Goal: Task Accomplishment & Management: Complete application form

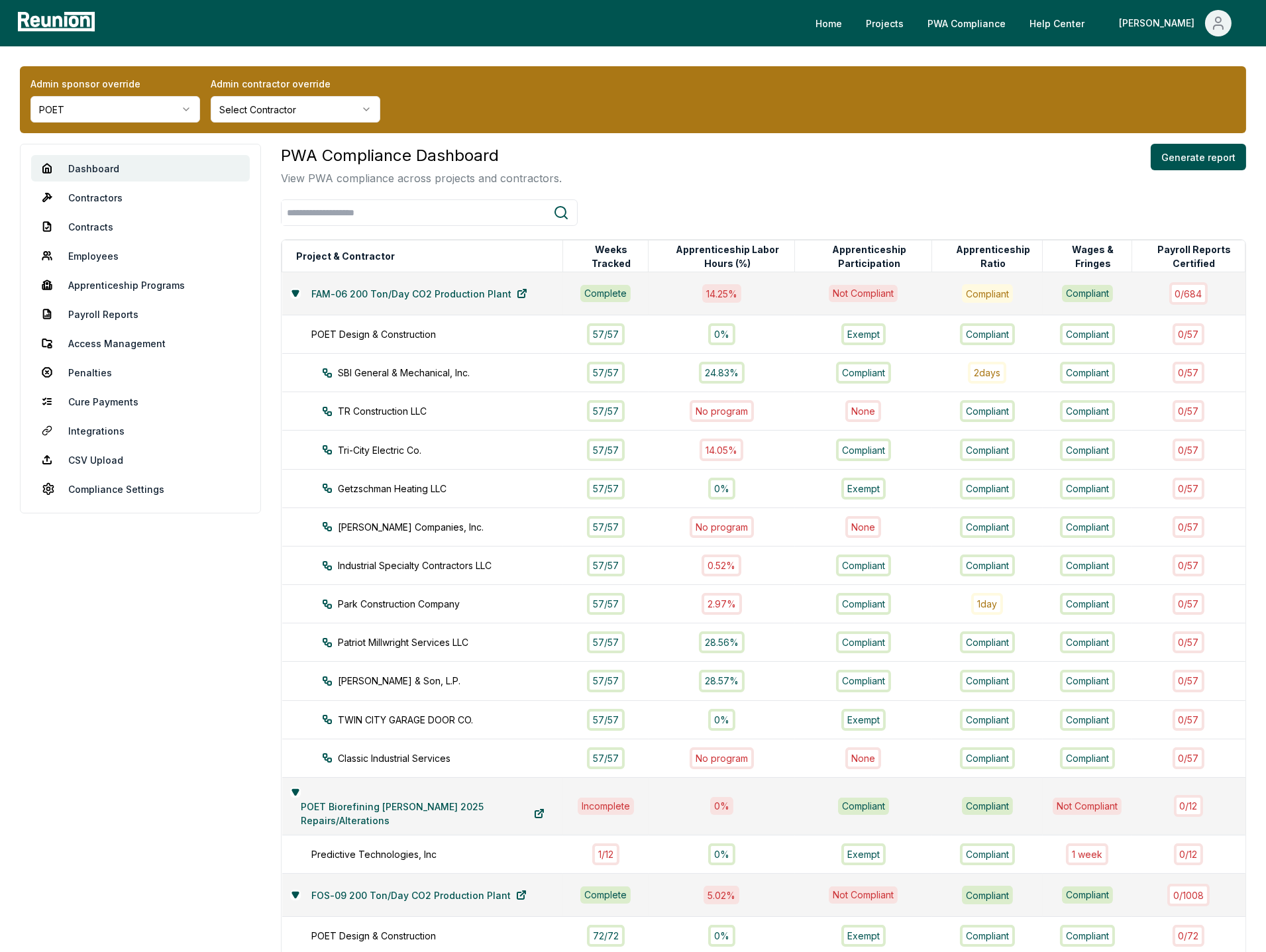
click at [116, 103] on html "Please visit us on your desktop We're working on making our marketplace mobile-…" at bounding box center [633, 791] width 1266 height 1582
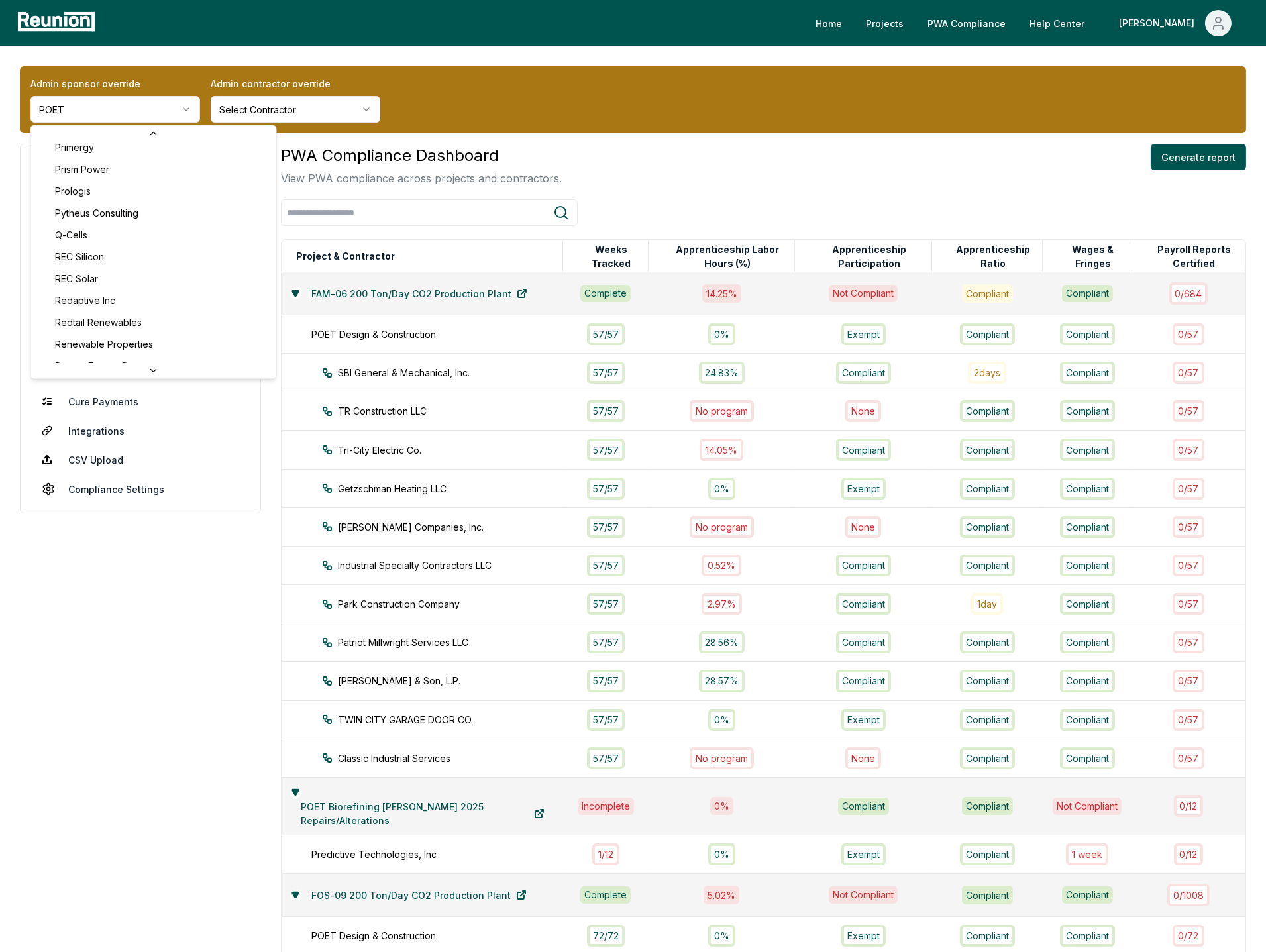
scroll to position [5299, 0]
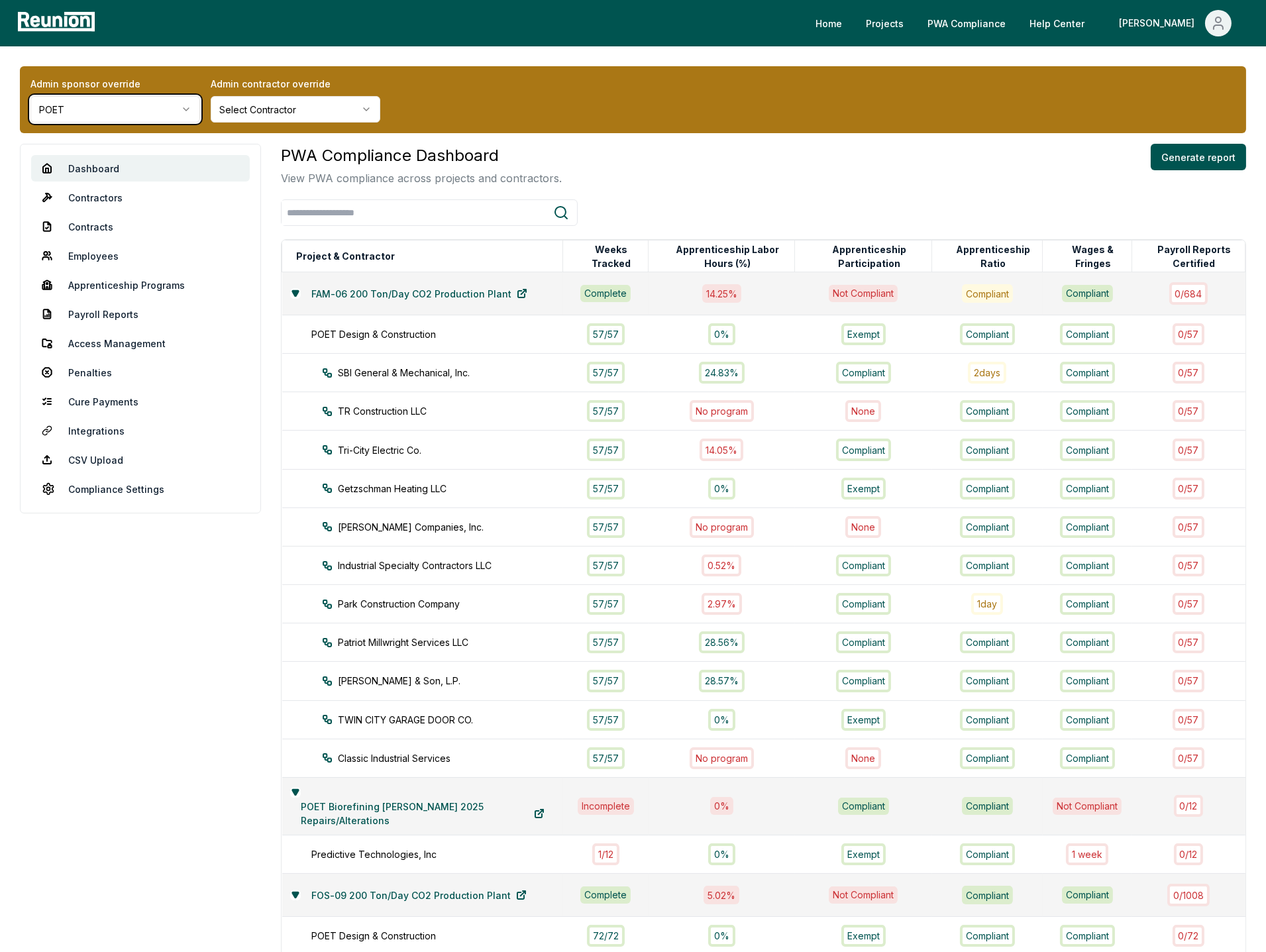
click at [572, 120] on html "Please visit us on your desktop We're working on making our marketplace mobile-…" at bounding box center [633, 791] width 1266 height 1582
click at [161, 106] on html "Please visit us on your desktop We're working on making our marketplace mobile-…" at bounding box center [633, 791] width 1266 height 1582
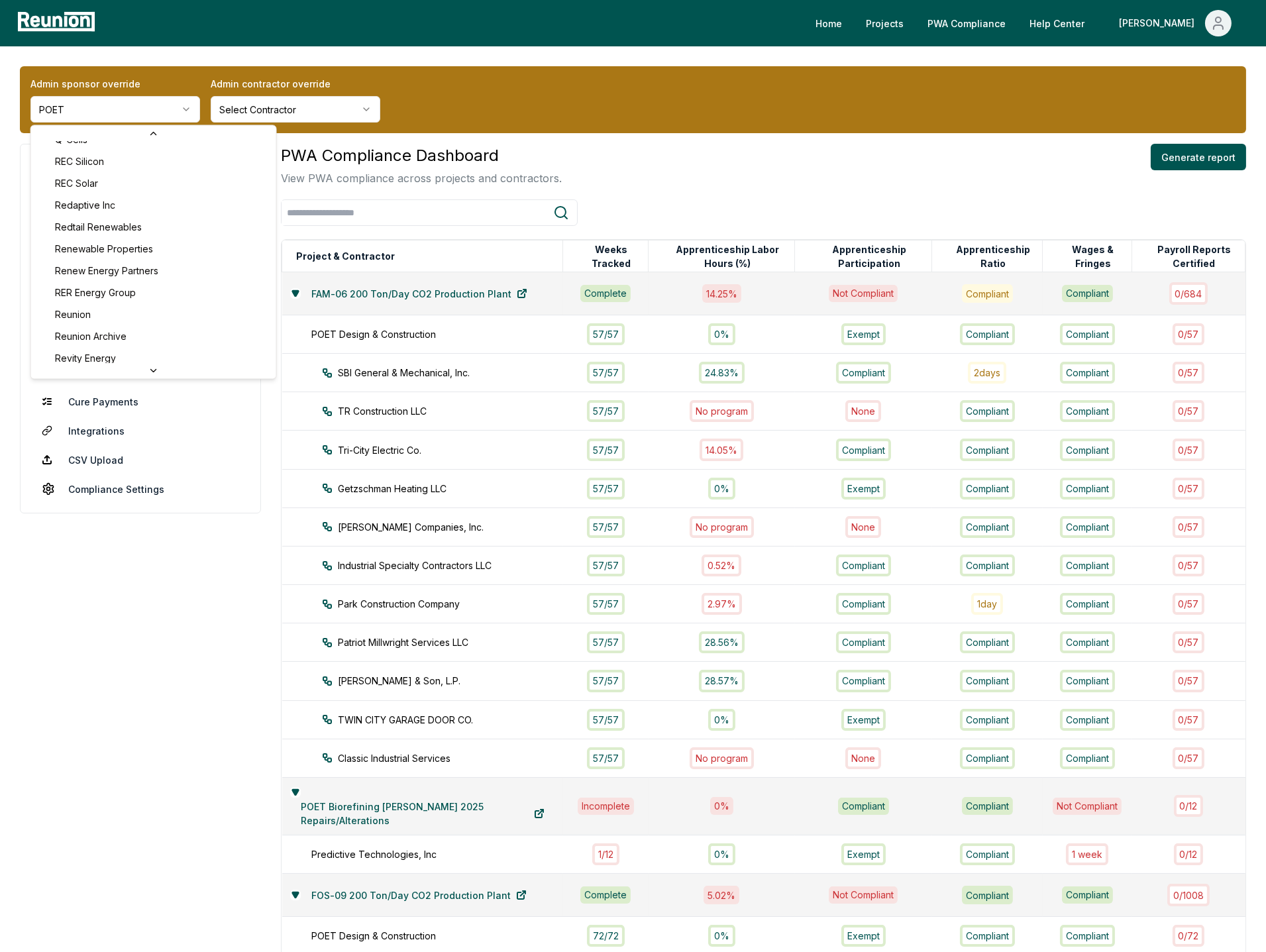
scroll to position [4249, 0]
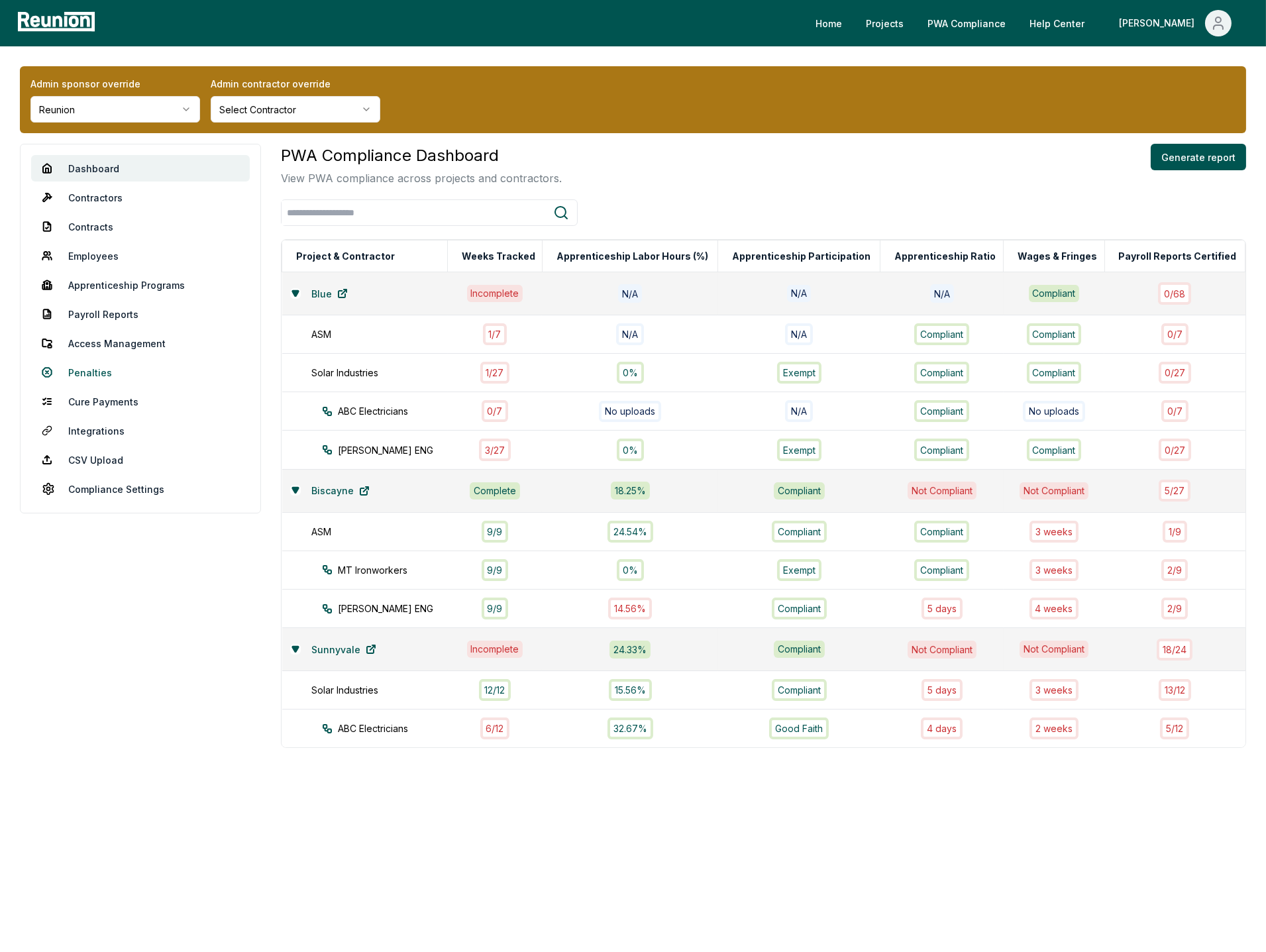
click at [89, 368] on link "Penalties" at bounding box center [140, 372] width 218 height 27
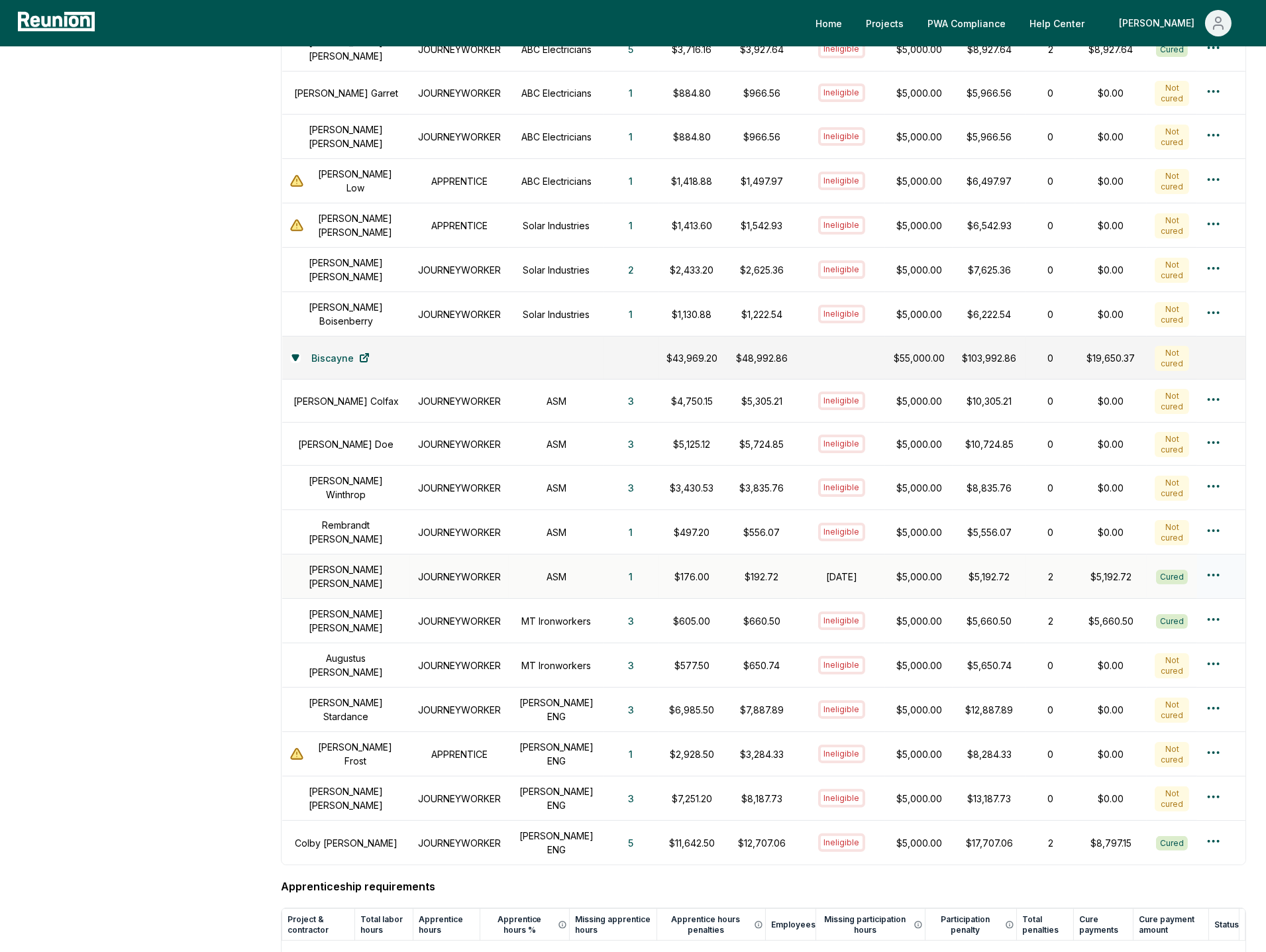
scroll to position [644, 0]
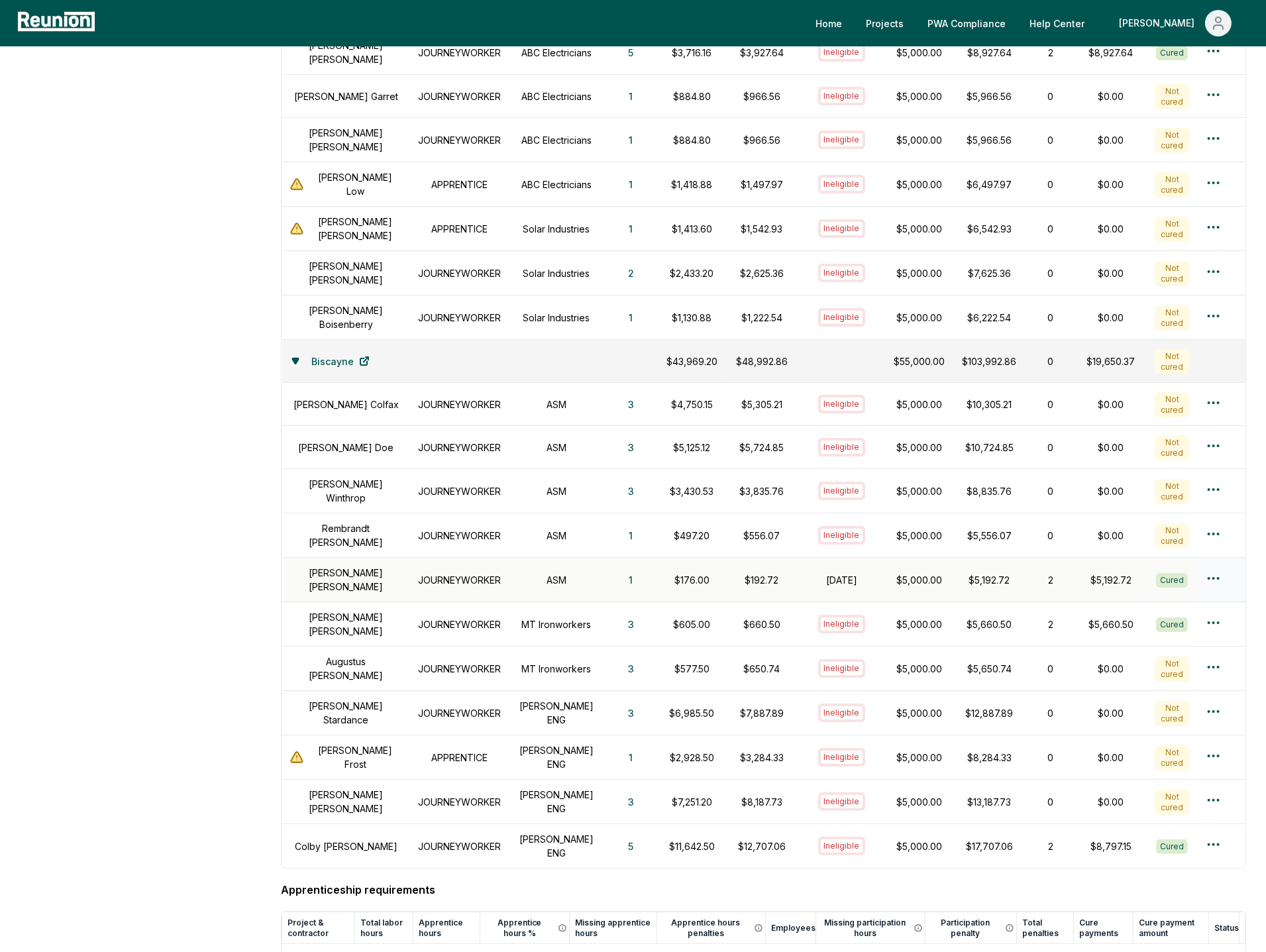
click at [851, 574] on h1 "October 31, 2024" at bounding box center [842, 580] width 71 height 14
click at [915, 573] on p "$5,000.00" at bounding box center [919, 580] width 51 height 14
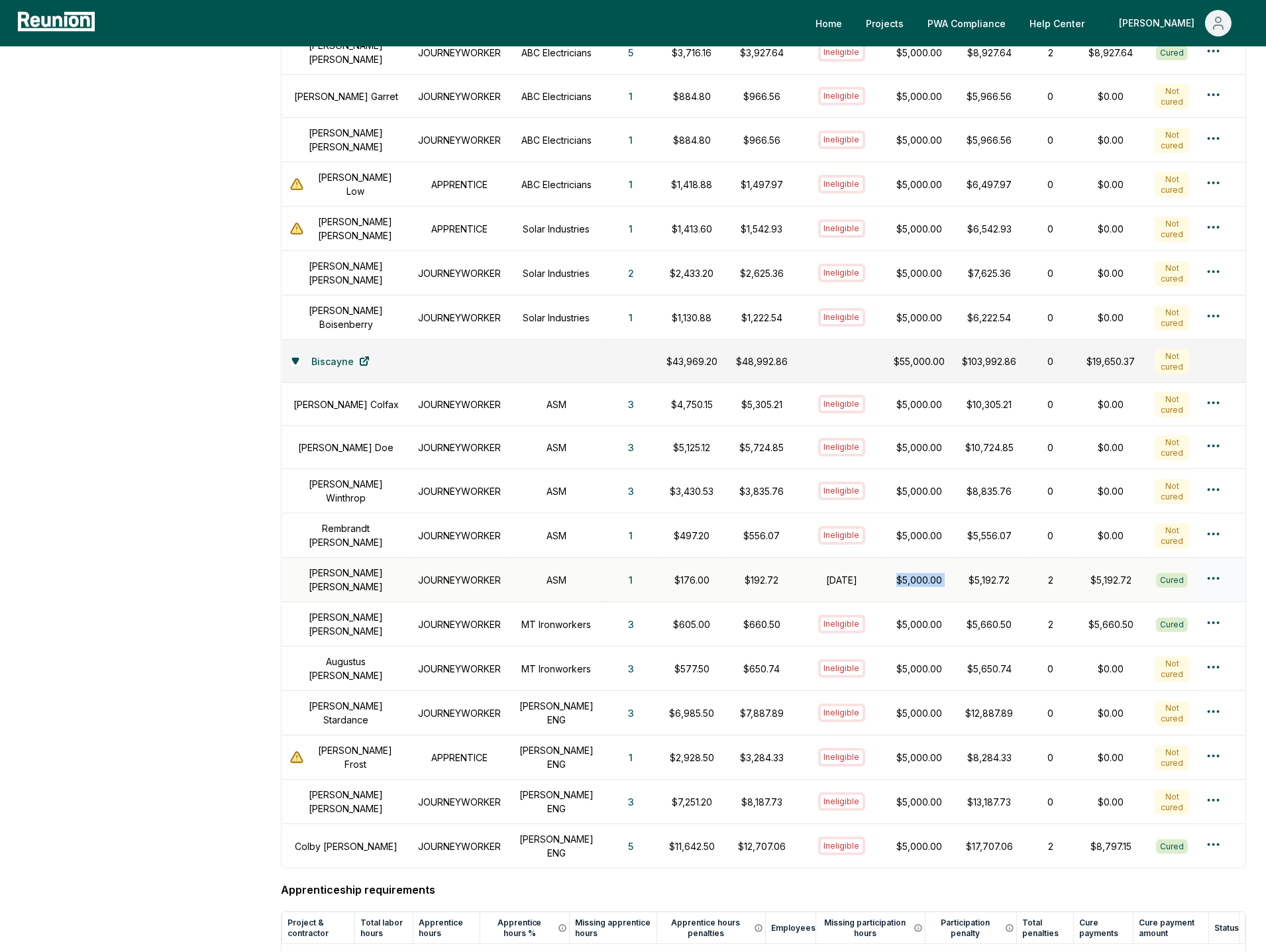
click at [915, 573] on p "$5,000.00" at bounding box center [919, 580] width 51 height 14
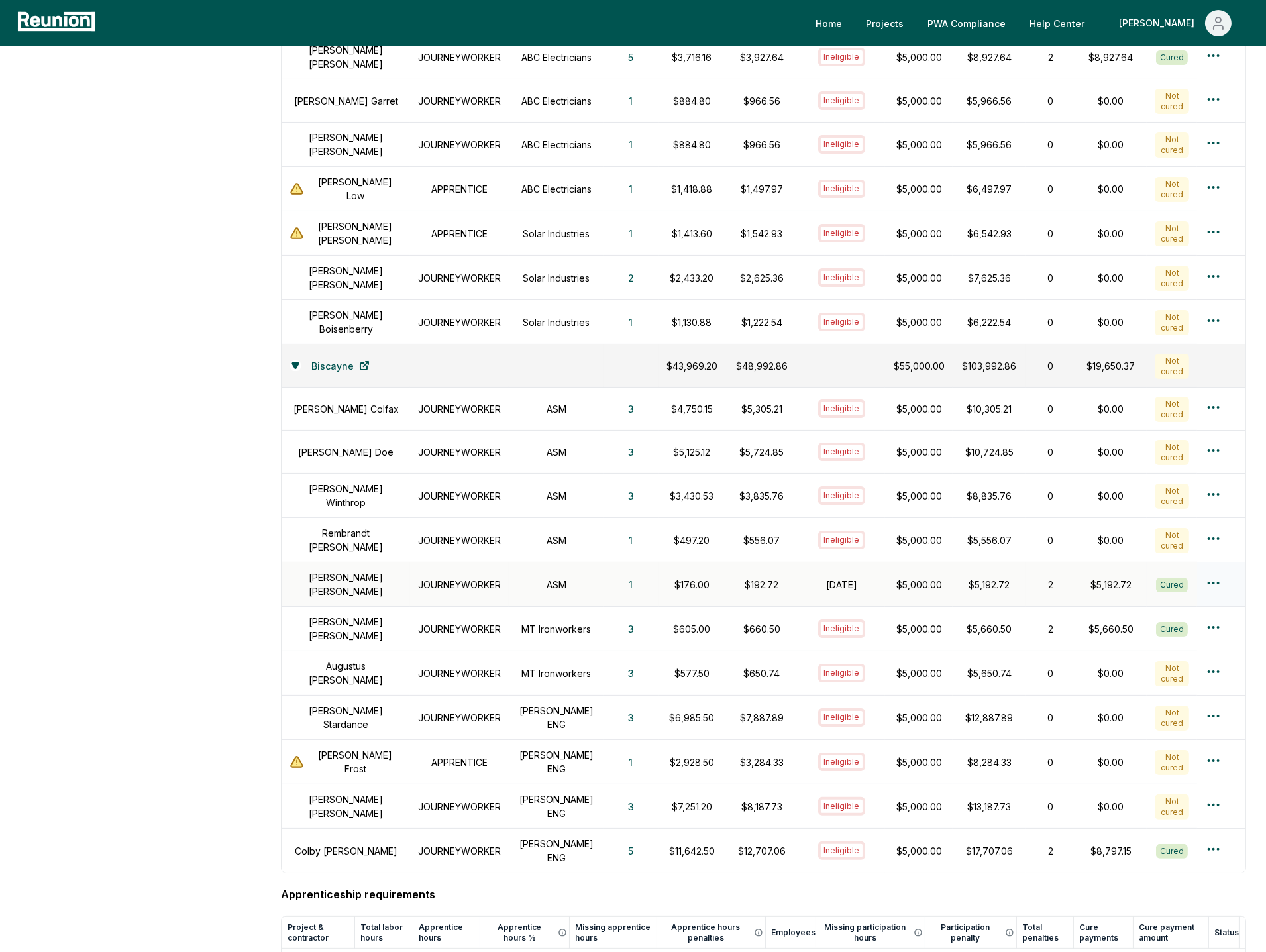
click at [1106, 586] on div "$5,192.72" at bounding box center [1111, 585] width 56 height 14
click at [1092, 579] on div "$5,192.72" at bounding box center [1111, 585] width 56 height 14
click at [1218, 534] on html "Please visit us on your desktop We're working on making our marketplace mobile-…" at bounding box center [633, 318] width 1266 height 1915
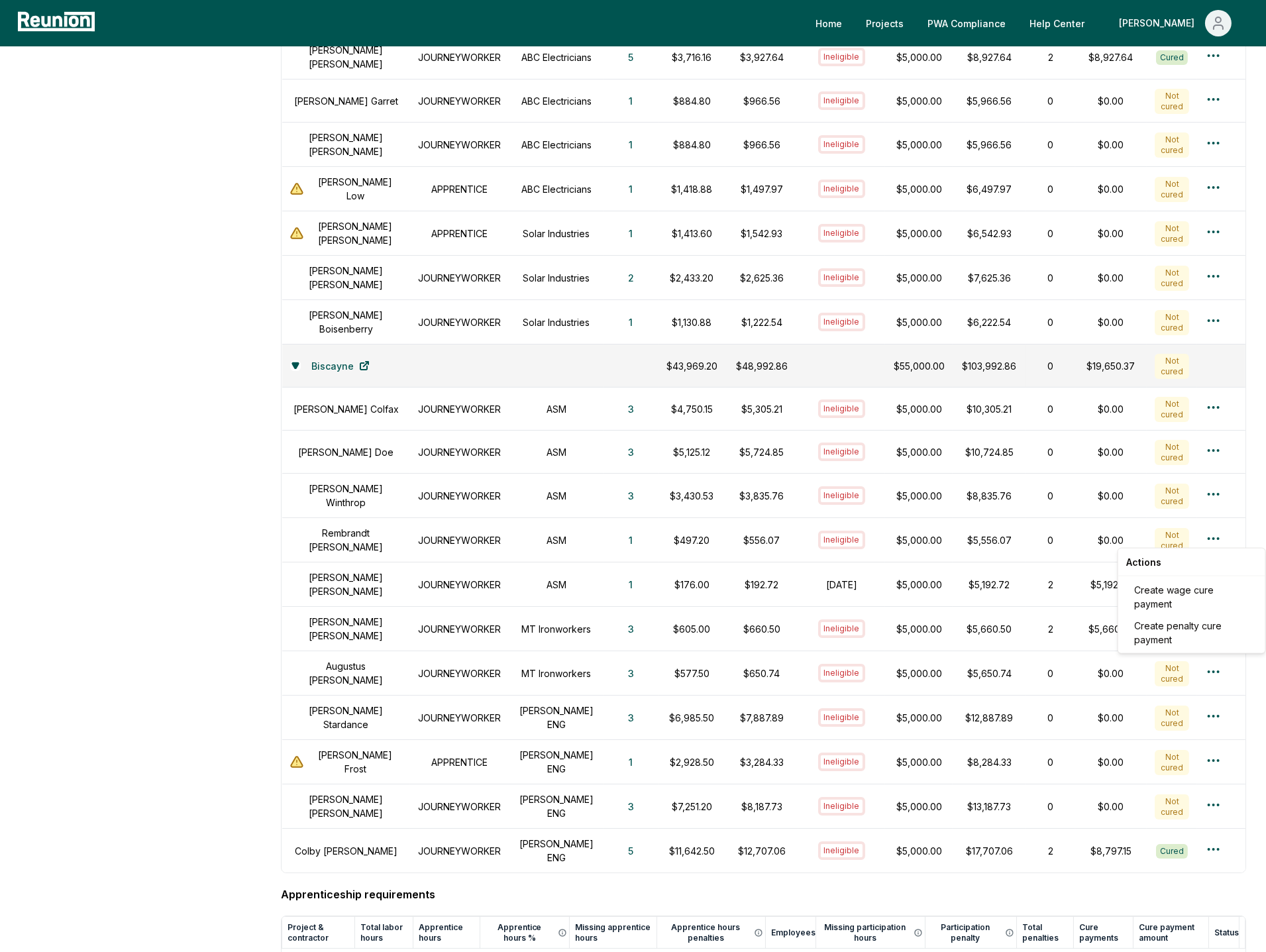
click at [1057, 555] on html "Please visit us on your desktop We're working on making our marketplace mobile-…" at bounding box center [633, 318] width 1266 height 1915
drag, startPoint x: 998, startPoint y: 543, endPoint x: 940, endPoint y: 543, distance: 58.0
click at [940, 543] on tr "Rembrandt Einstein JOURNEYWORKER ASM 1 $497.20 $556.07 Ineligible $5,000.00 $5,…" at bounding box center [763, 540] width 963 height 45
click at [977, 537] on p "$5,556.07" at bounding box center [989, 540] width 57 height 14
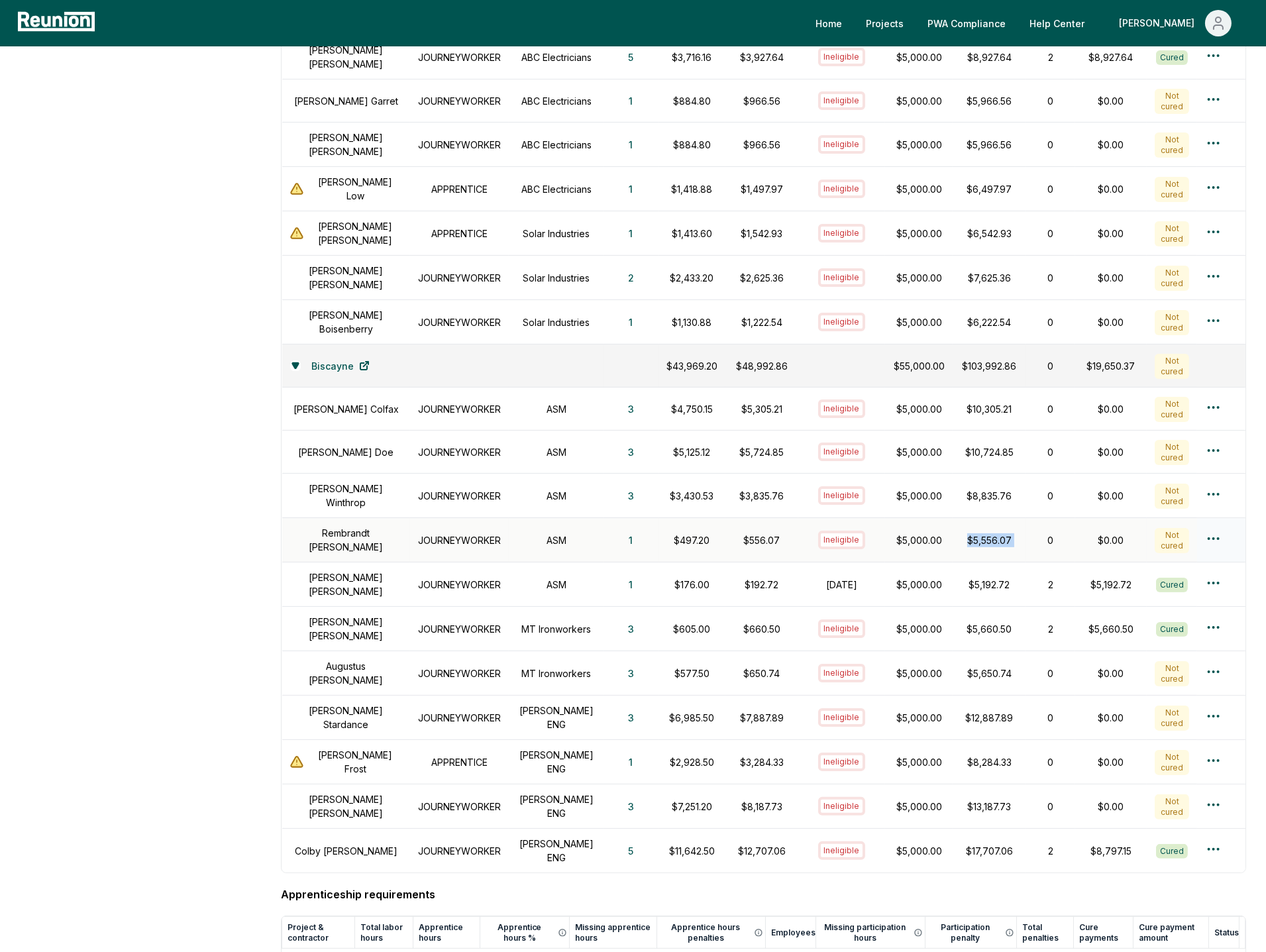
click at [977, 537] on p "$5,556.07" at bounding box center [989, 540] width 57 height 14
click at [991, 536] on p "$5,556.07" at bounding box center [989, 540] width 57 height 14
click at [994, 537] on p "$5,556.07" at bounding box center [989, 540] width 57 height 14
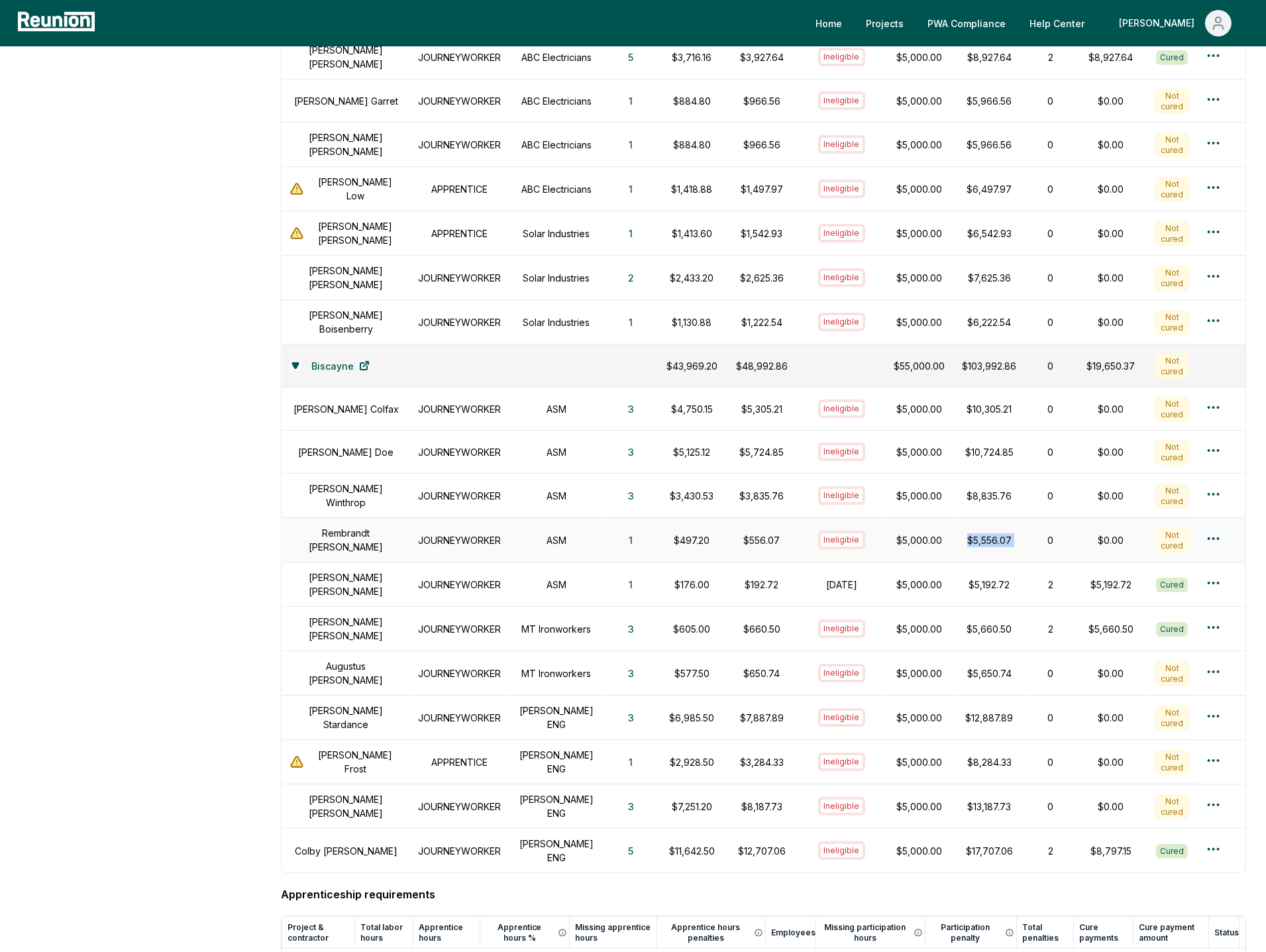
click at [994, 537] on p "$5,556.07" at bounding box center [989, 540] width 57 height 14
click at [1007, 540] on p "$5,556.07" at bounding box center [989, 540] width 57 height 14
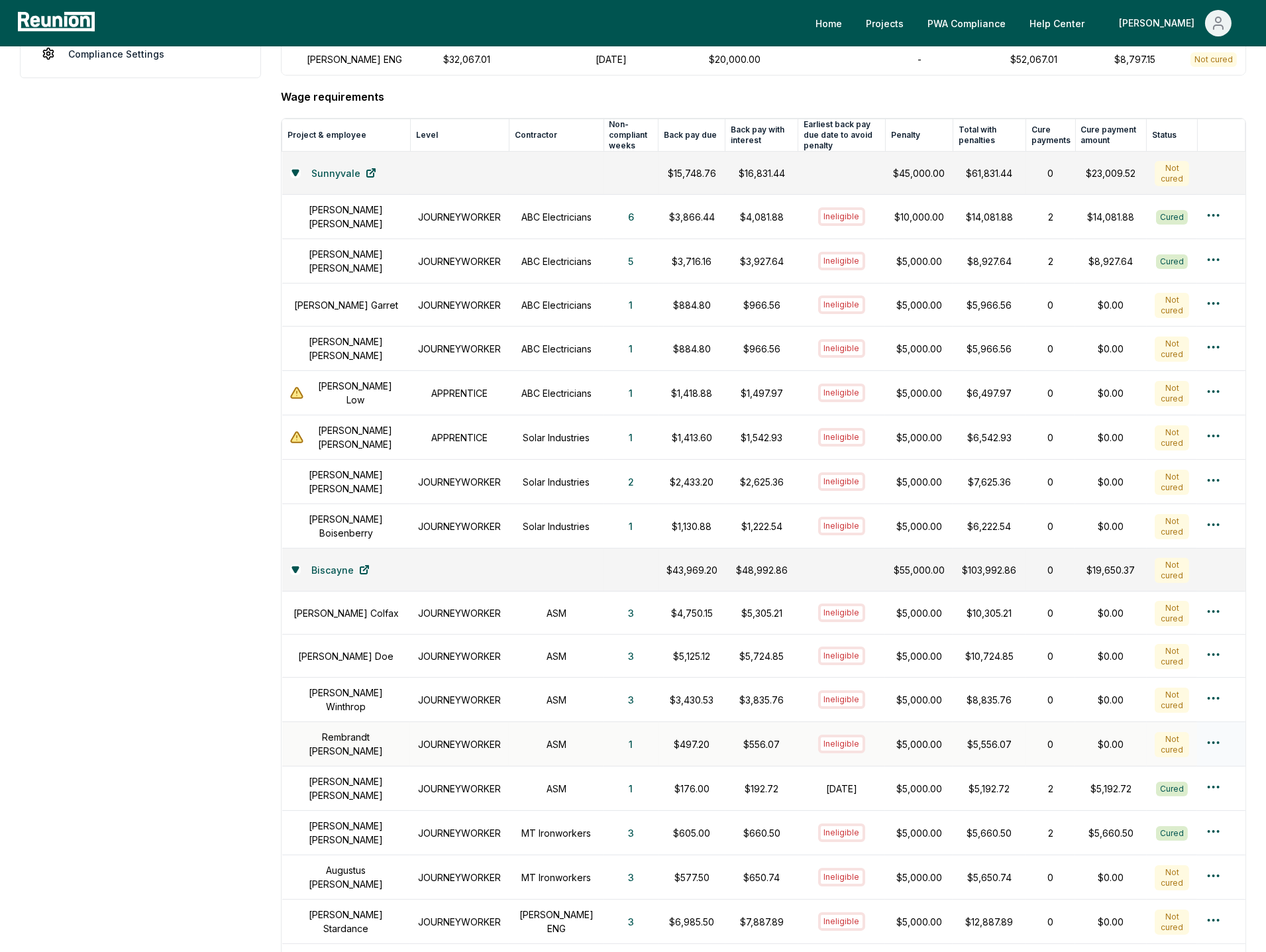
scroll to position [438, 0]
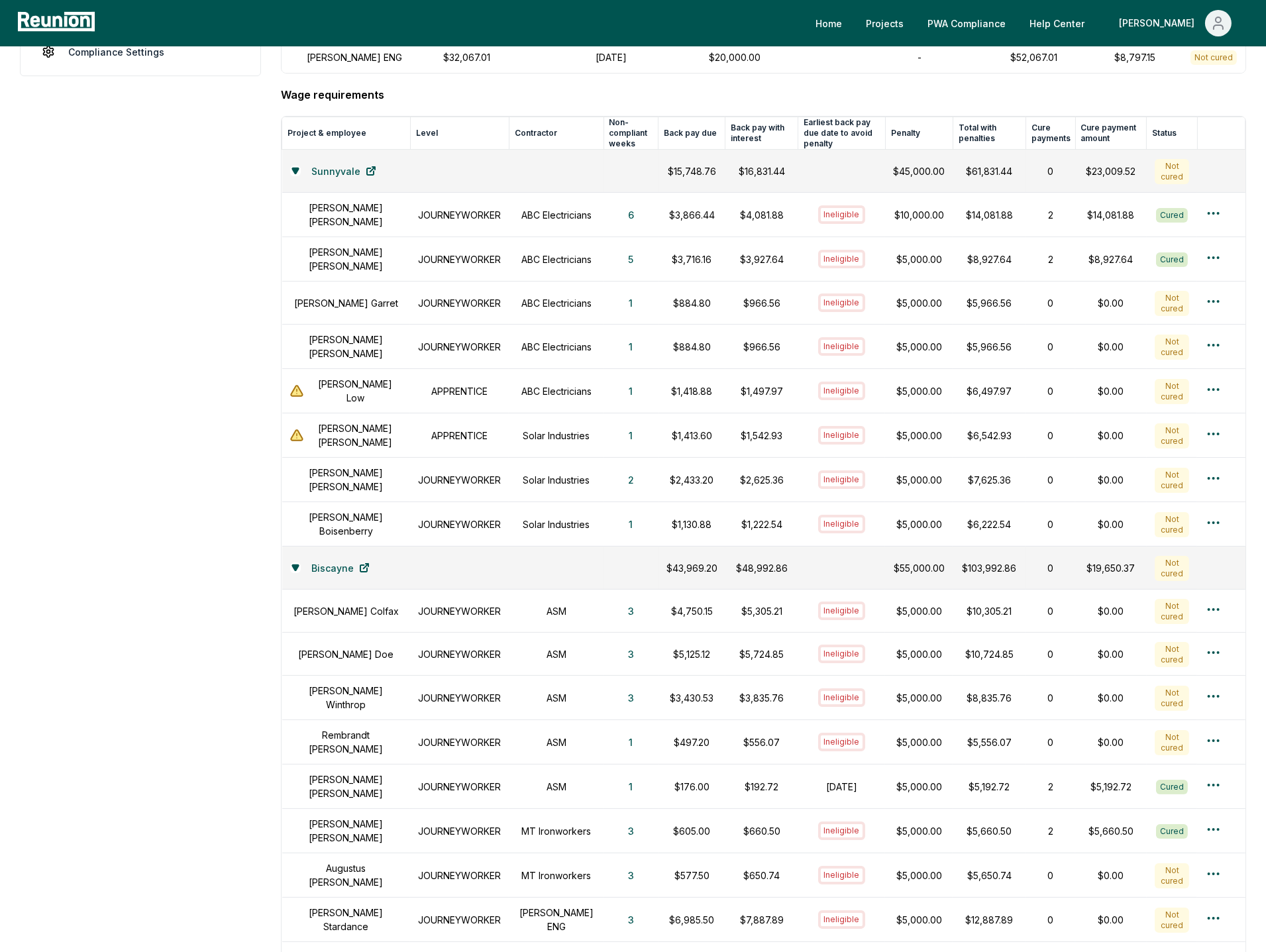
click at [171, 419] on aside "Dashboard Contractors Contracts Employees Apprenticeship Programs Payroll Repor…" at bounding box center [140, 582] width 241 height 1751
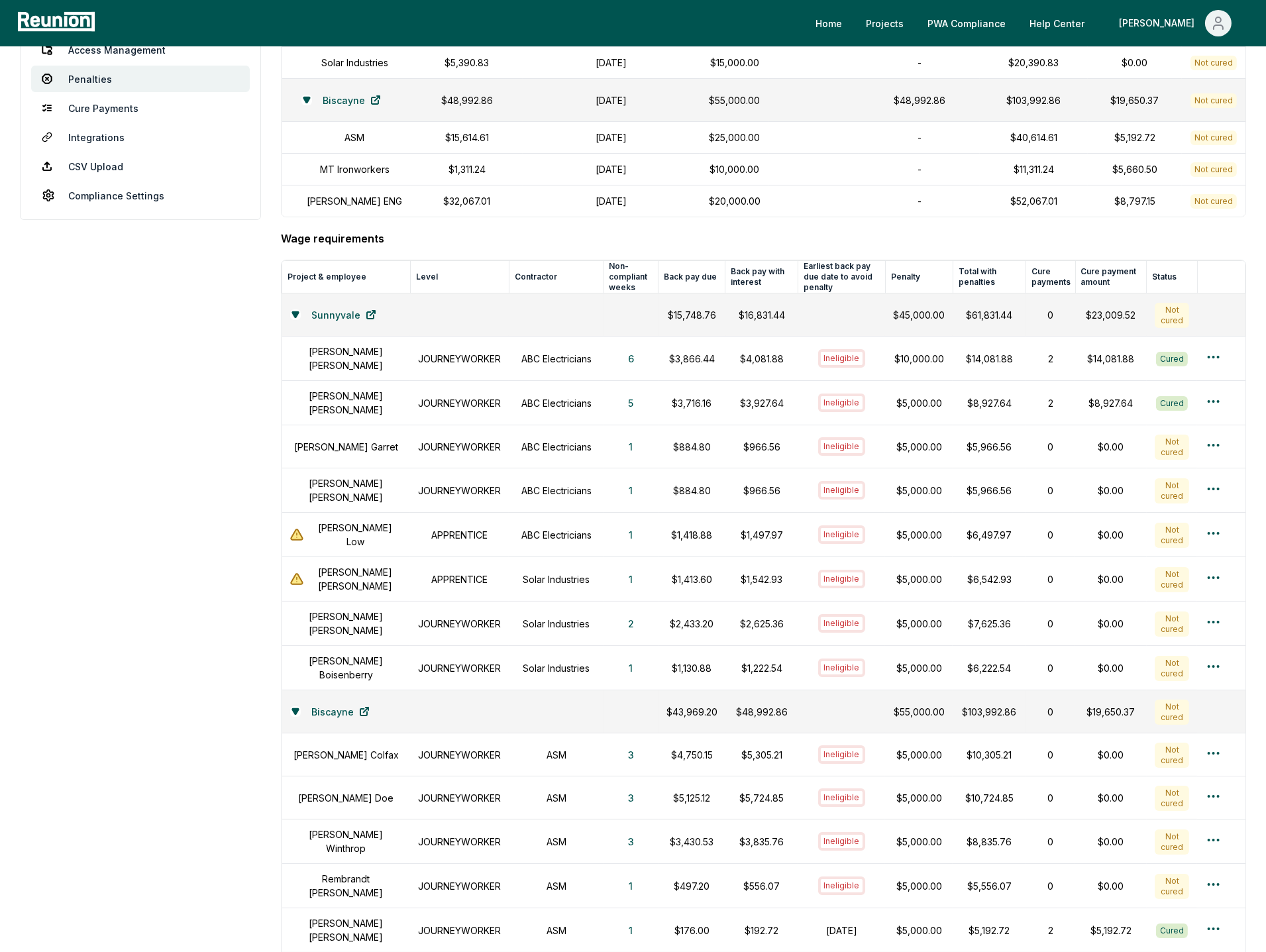
scroll to position [80, 0]
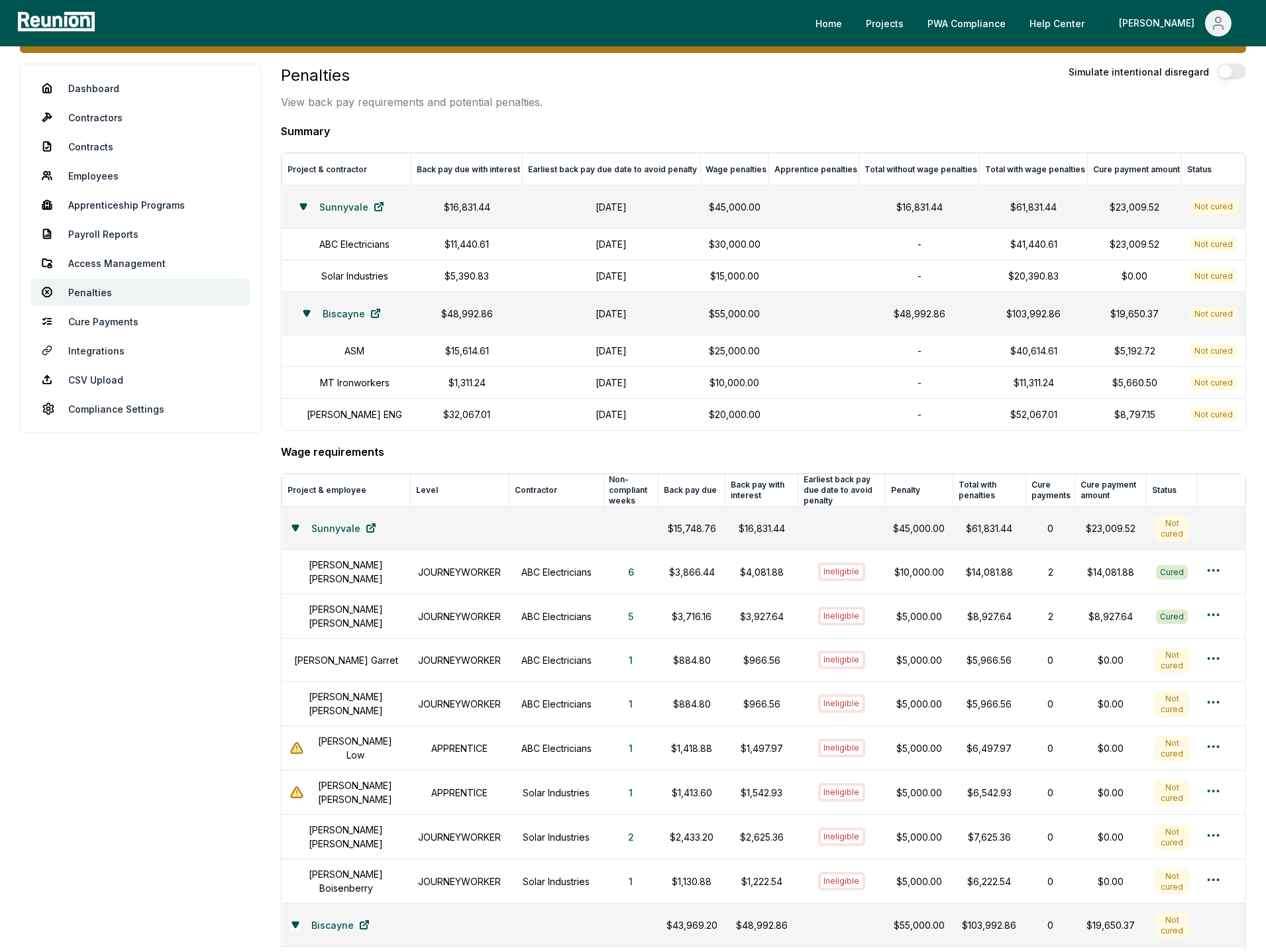
click at [189, 609] on aside "Dashboard Contractors Contracts Employees Apprenticeship Programs Payroll Repor…" at bounding box center [140, 939] width 241 height 1751
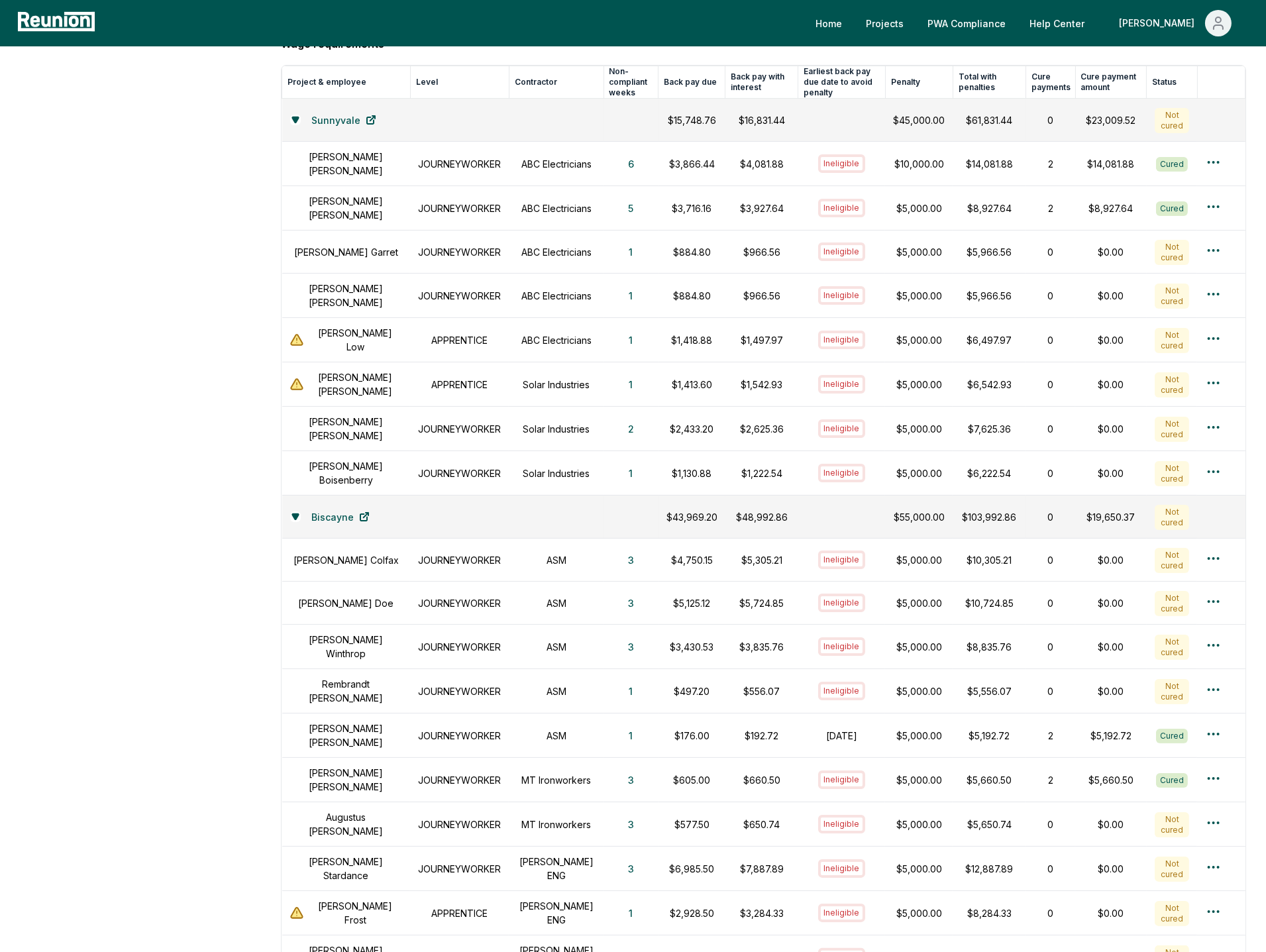
scroll to position [495, 0]
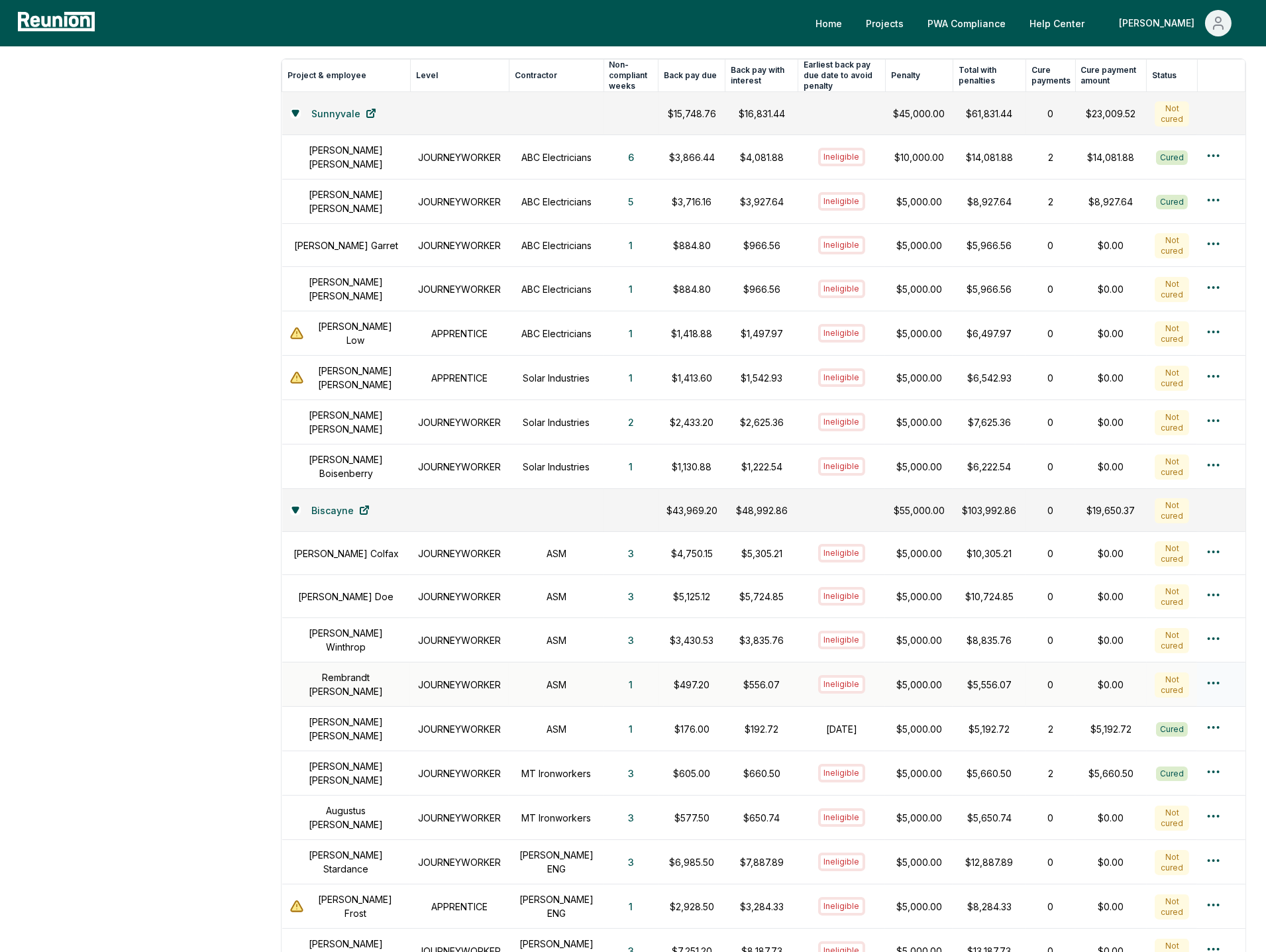
click at [1216, 681] on html "Please visit us on your desktop We're working on making our marketplace mobile-…" at bounding box center [633, 462] width 1266 height 1915
click at [1172, 780] on div "Create penalty cure payment" at bounding box center [1192, 776] width 126 height 36
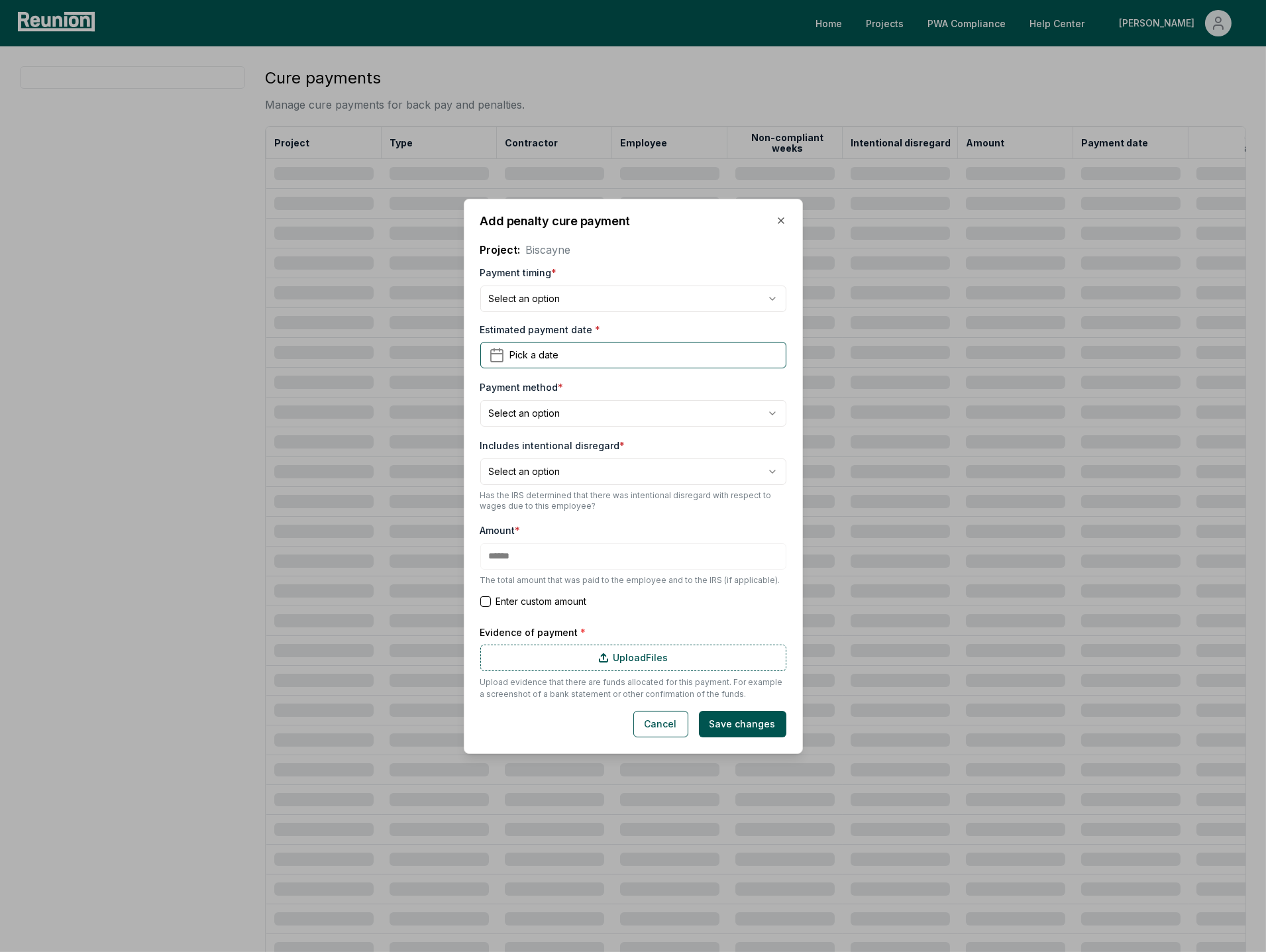
type input "****"
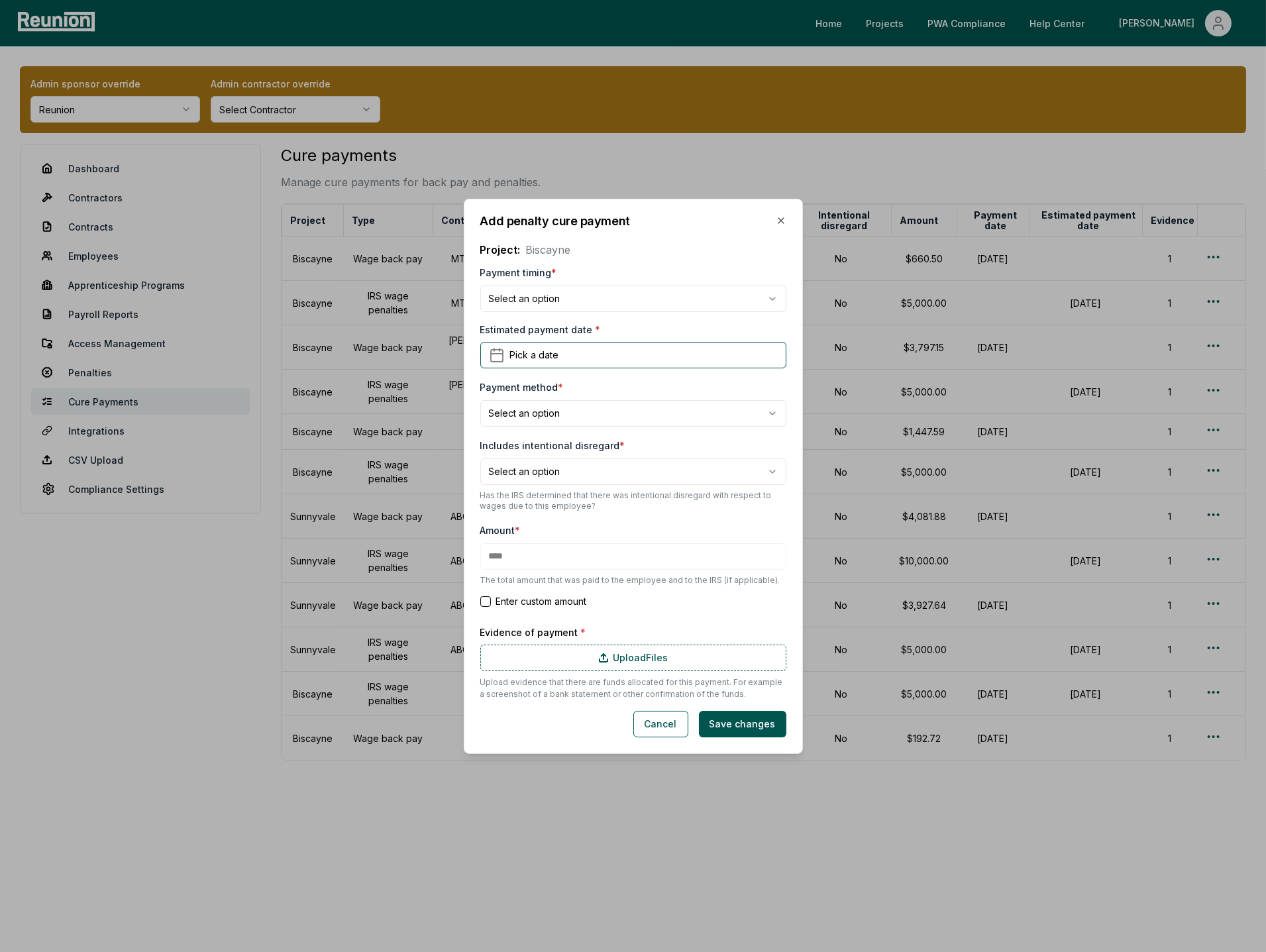
click at [566, 300] on body "Please visit us on your desktop We're working on making our marketplace mobile-…" at bounding box center [633, 476] width 1266 height 952
select select "**********"
type input "******"
click at [531, 351] on span "Pick a date" at bounding box center [535, 355] width 49 height 14
click at [598, 328] on div "Estimated payment date * Pick a date [DATE] Su Mo Tu We Th Fr Sa 27 28 29 30 31…" at bounding box center [633, 345] width 307 height 46
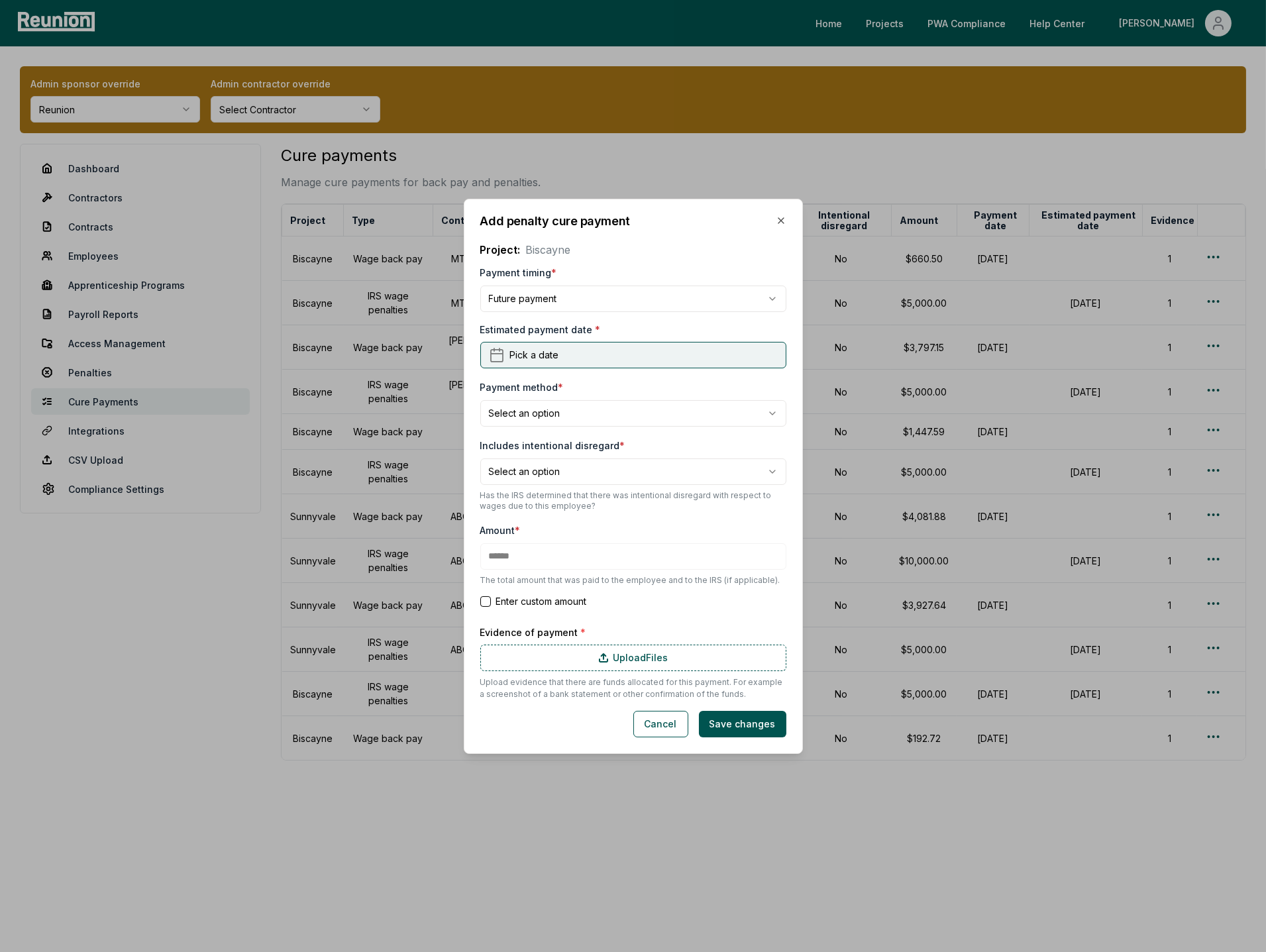
click at [602, 356] on button "Pick a date" at bounding box center [633, 355] width 307 height 27
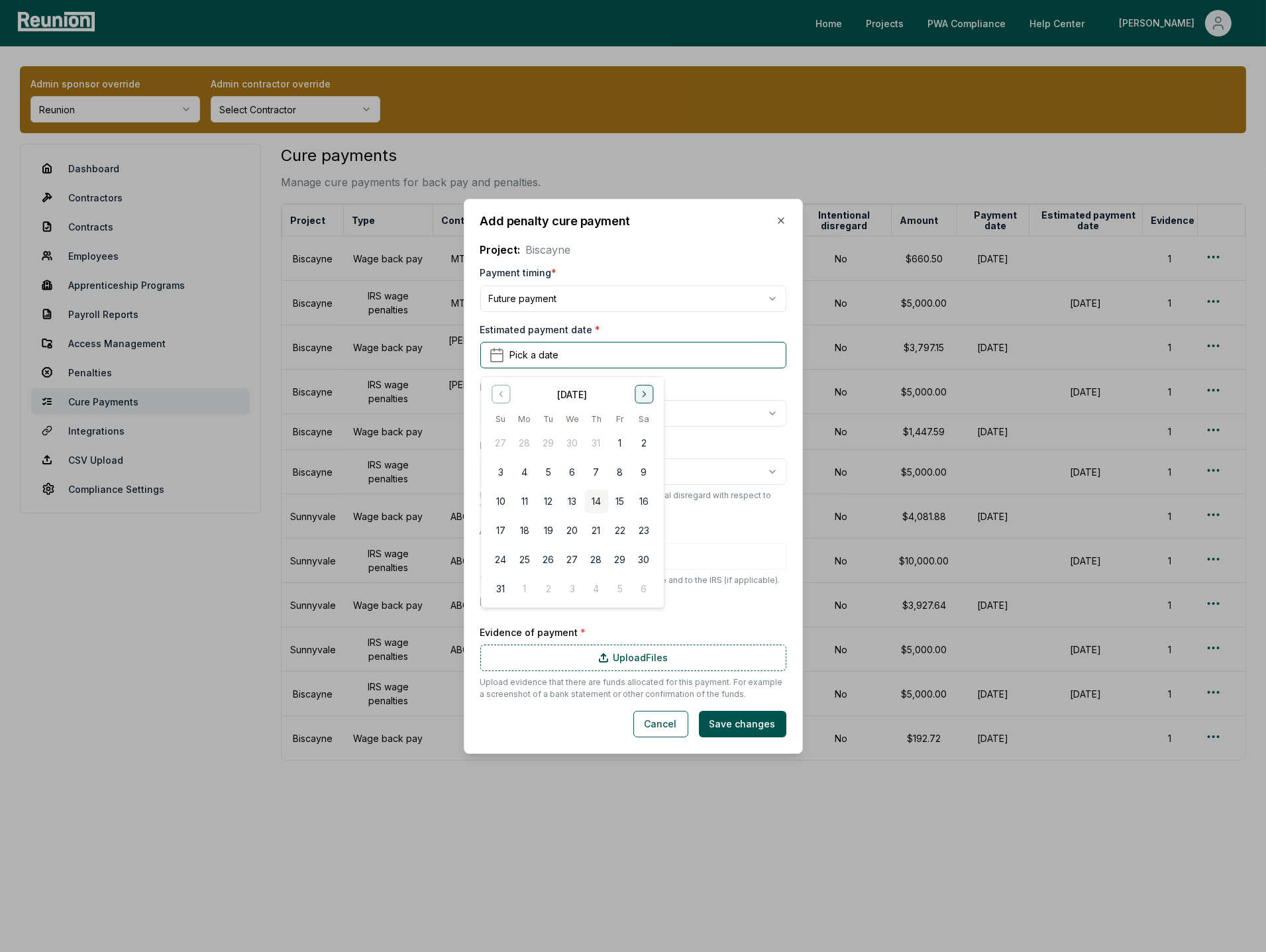
click at [650, 393] on button "Go to next month" at bounding box center [644, 395] width 19 height 19
click at [493, 392] on button "Go to previous month" at bounding box center [501, 395] width 19 height 19
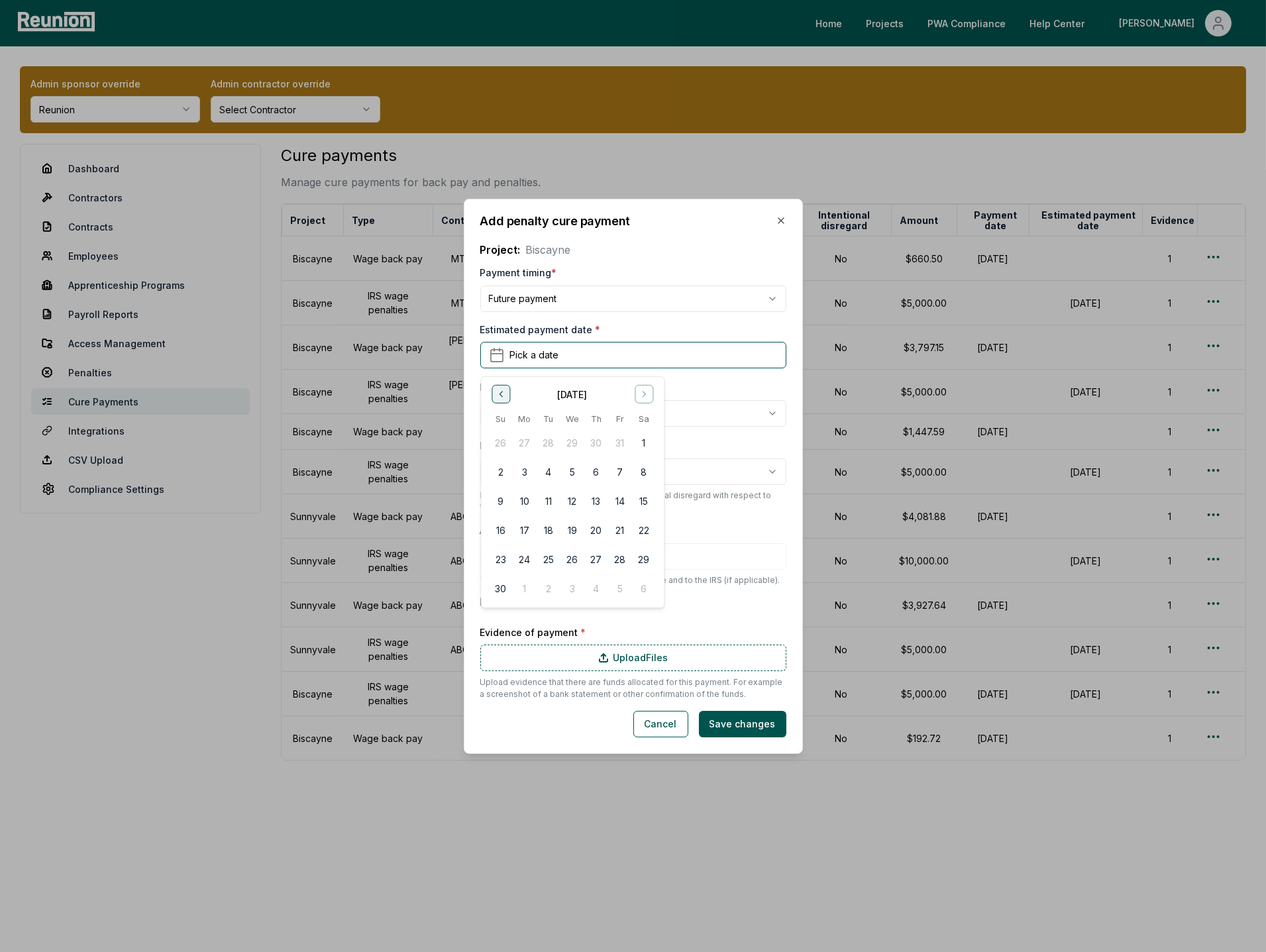
click at [508, 398] on button "Go to previous month" at bounding box center [501, 395] width 19 height 19
click at [574, 499] on button "15" at bounding box center [572, 501] width 24 height 24
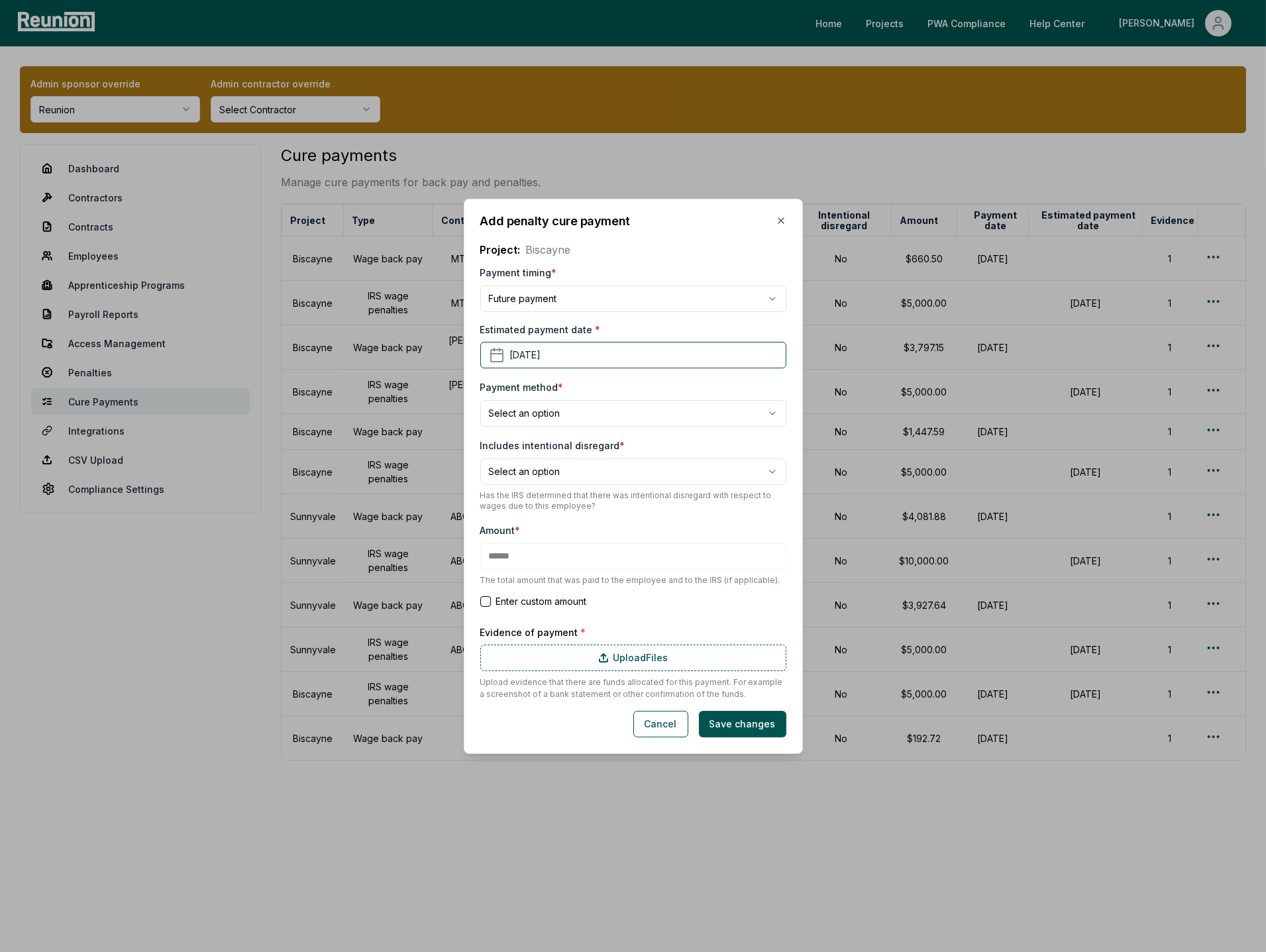
click at [576, 407] on body "Please visit us on your desktop We're working on making our marketplace mobile-…" at bounding box center [633, 476] width 1266 height 952
click at [544, 541] on body "Please visit us on your desktop We're working on making our marketplace mobile-…" at bounding box center [633, 476] width 1266 height 952
click at [661, 731] on button "Cancel" at bounding box center [661, 724] width 55 height 27
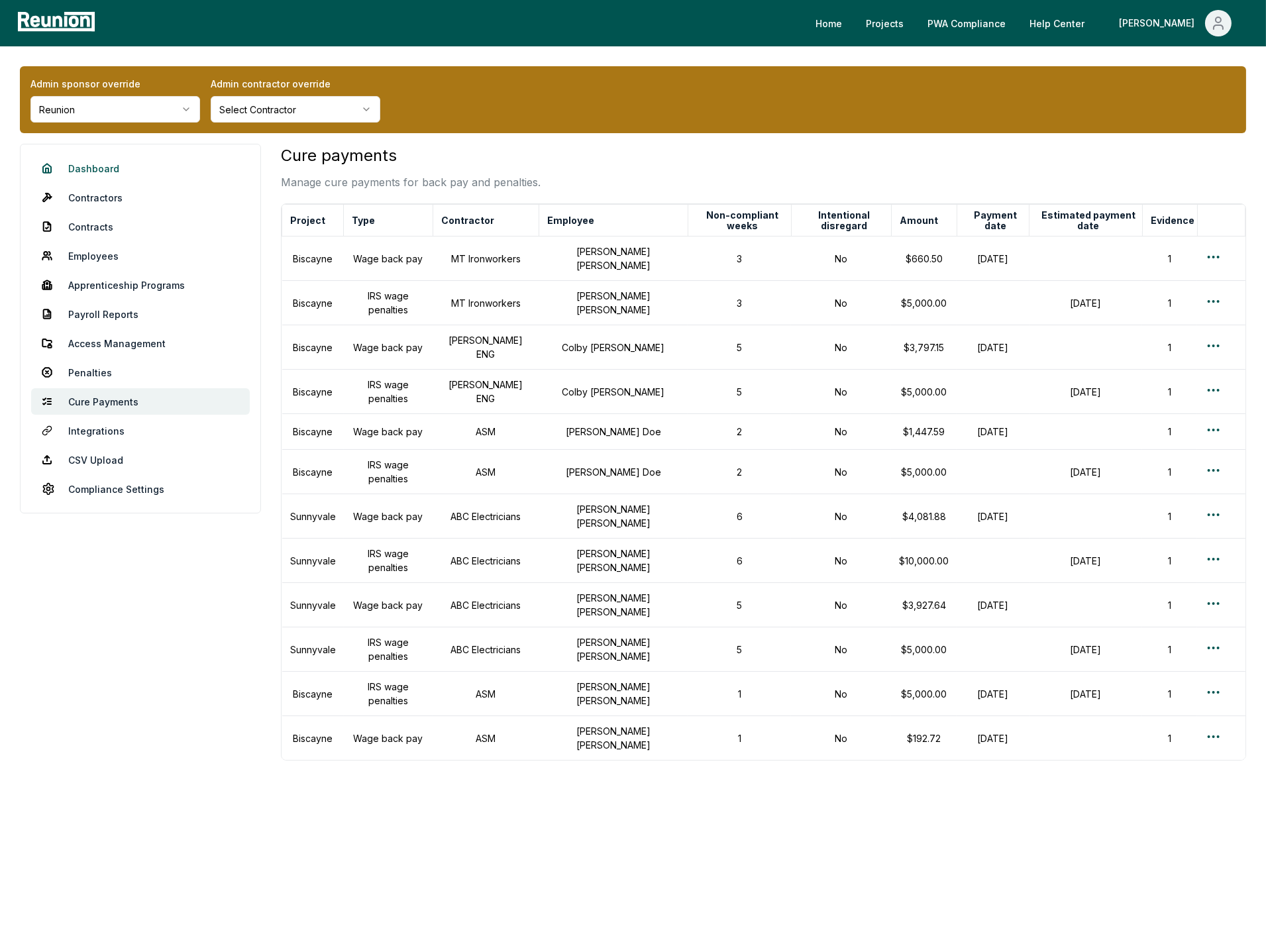
click at [86, 167] on link "Dashboard" at bounding box center [140, 168] width 218 height 27
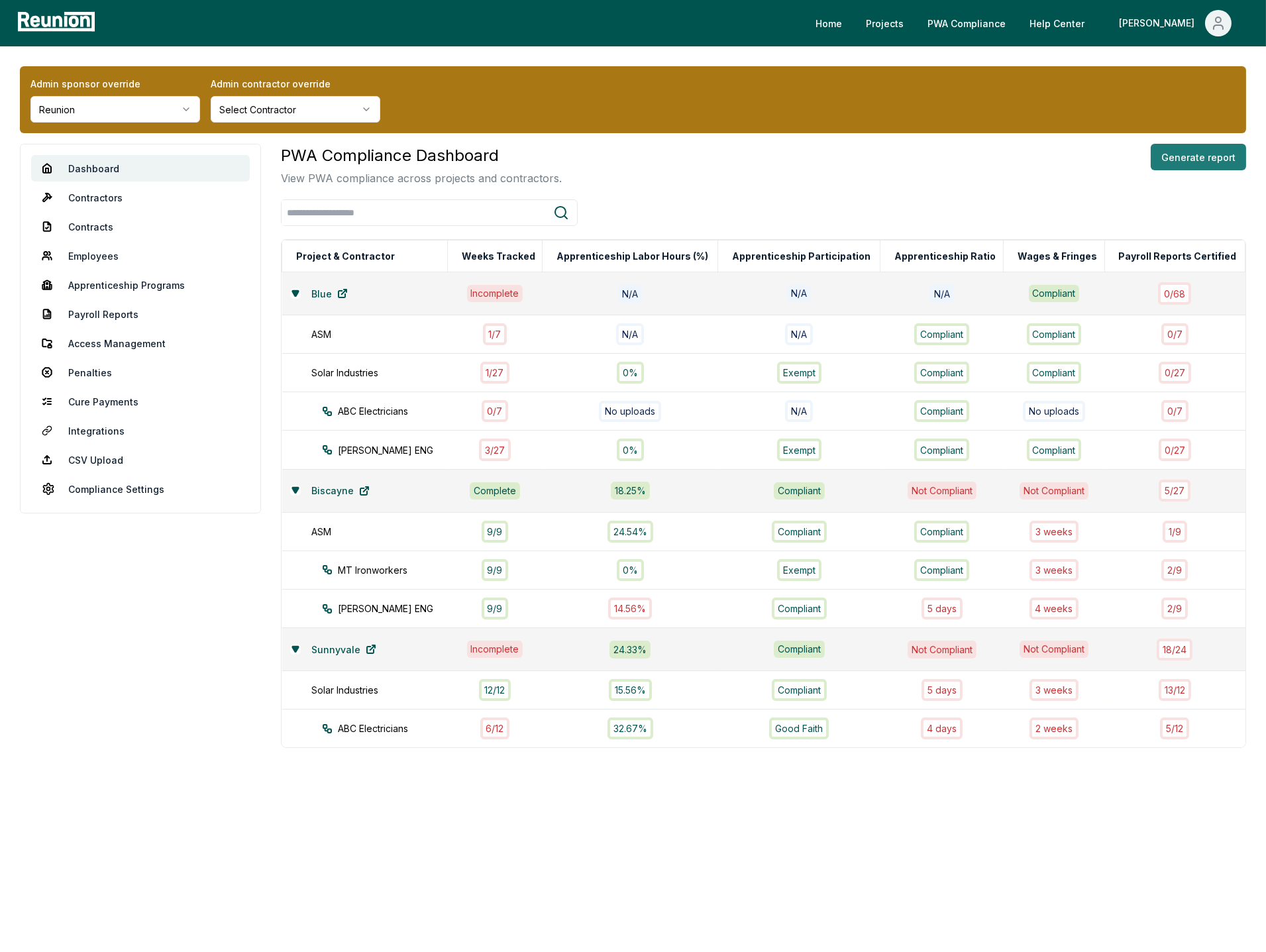
click at [1185, 160] on button "Generate report" at bounding box center [1199, 158] width 96 height 27
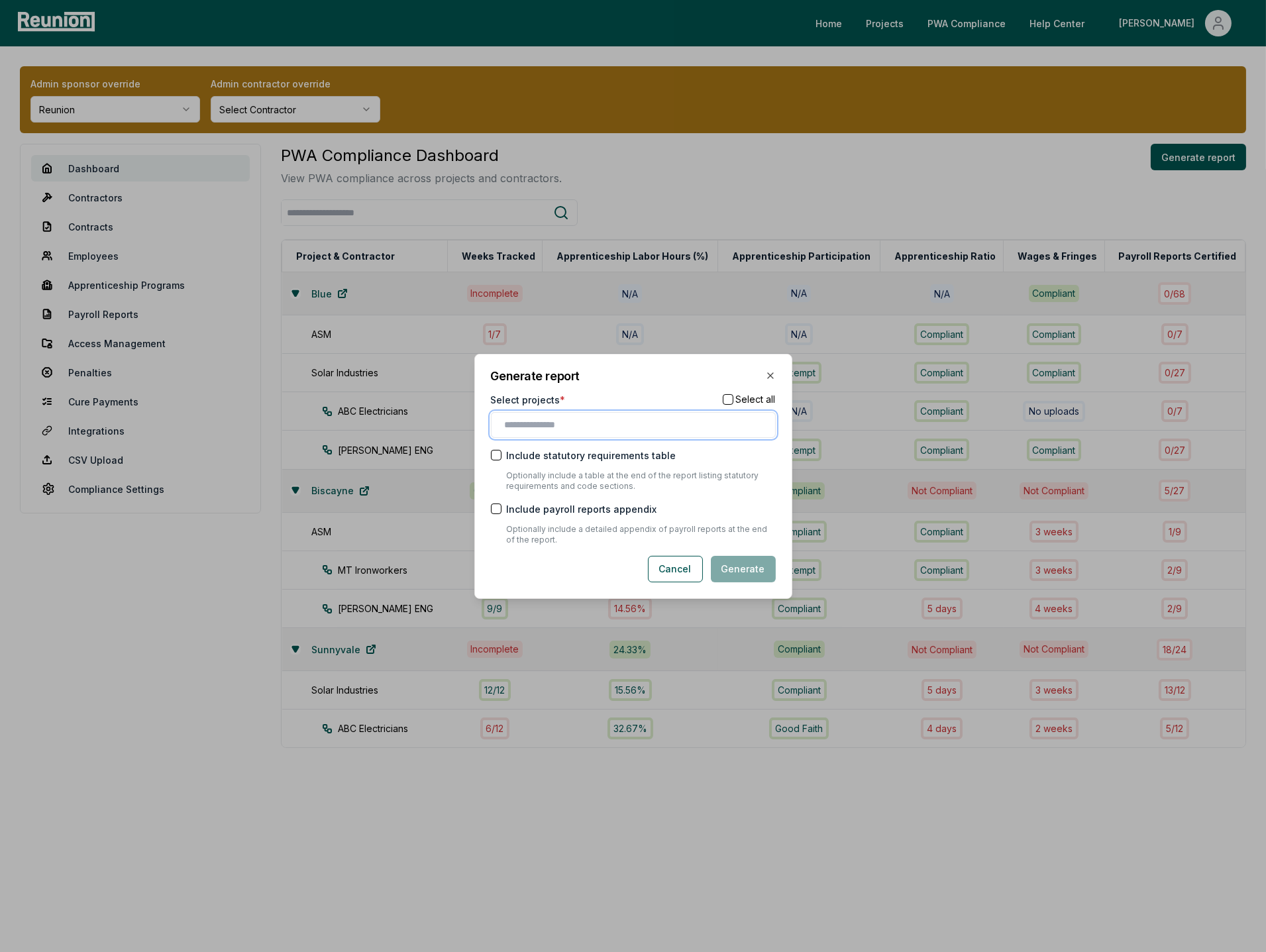
click at [597, 429] on input "text" at bounding box center [636, 425] width 262 height 14
click at [563, 456] on div "Biscayne" at bounding box center [633, 452] width 278 height 22
click at [616, 389] on div "Generate report Select projects * Select all Biscayne Include statutory require…" at bounding box center [633, 476] width 318 height 249
click at [681, 574] on button "Cancel" at bounding box center [676, 570] width 55 height 27
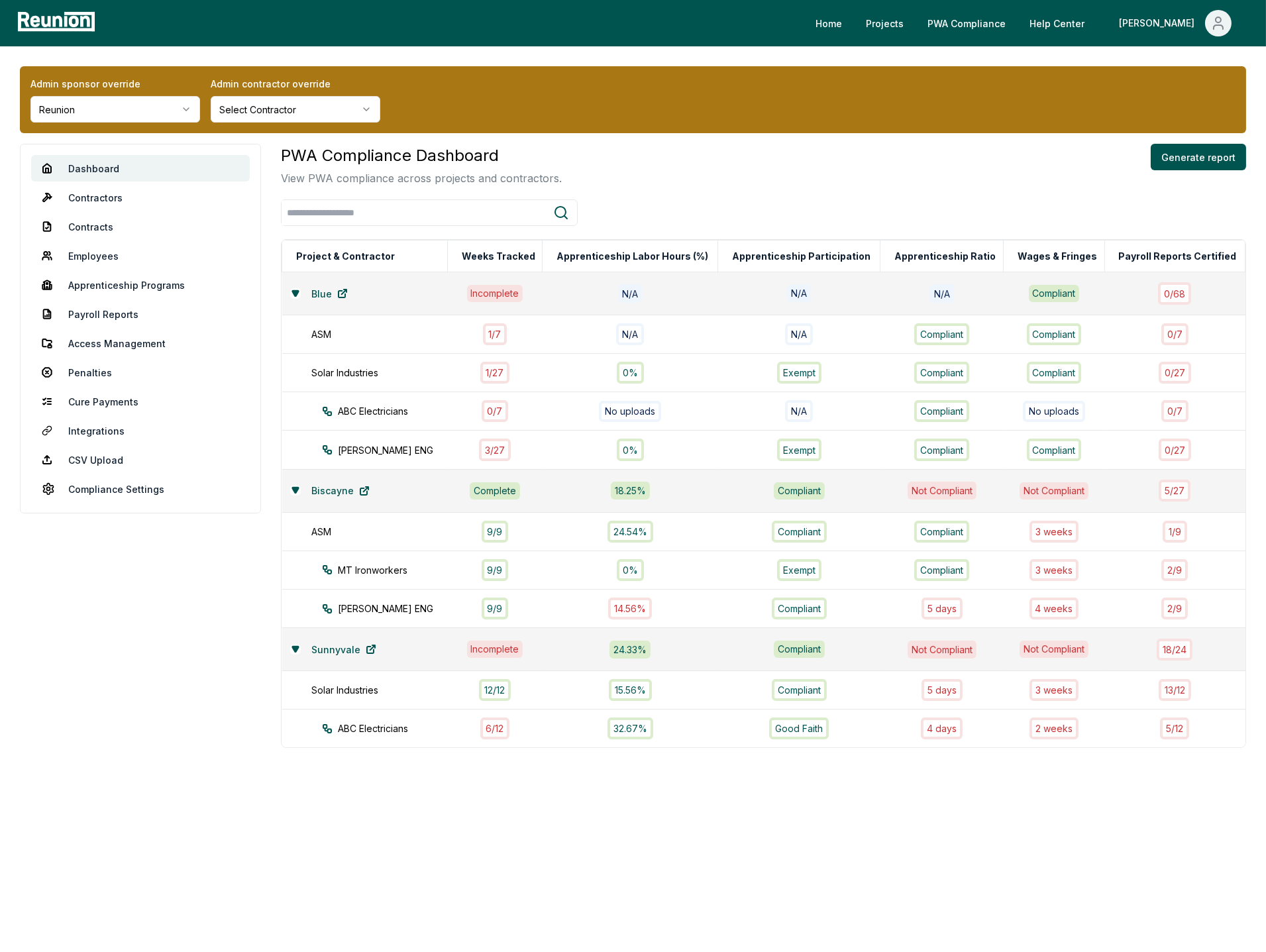
click at [913, 193] on div "PWA Compliance Dashboard View PWA compliance across projects and contractors. G…" at bounding box center [763, 446] width 965 height 605
click at [1010, 183] on div "PWA Compliance Dashboard View PWA compliance across projects and contractors. G…" at bounding box center [763, 165] width 965 height 43
click at [1004, 193] on div "PWA Compliance Dashboard View PWA compliance across projects and contractors. G…" at bounding box center [763, 446] width 965 height 605
click at [629, 198] on div "PWA Compliance Dashboard View PWA compliance across projects and contractors. G…" at bounding box center [763, 446] width 965 height 605
click at [451, 804] on div "PWA Compliance Dashboard View PWA compliance across projects and contractors. G…" at bounding box center [763, 499] width 965 height 710
